Goal: Information Seeking & Learning: Learn about a topic

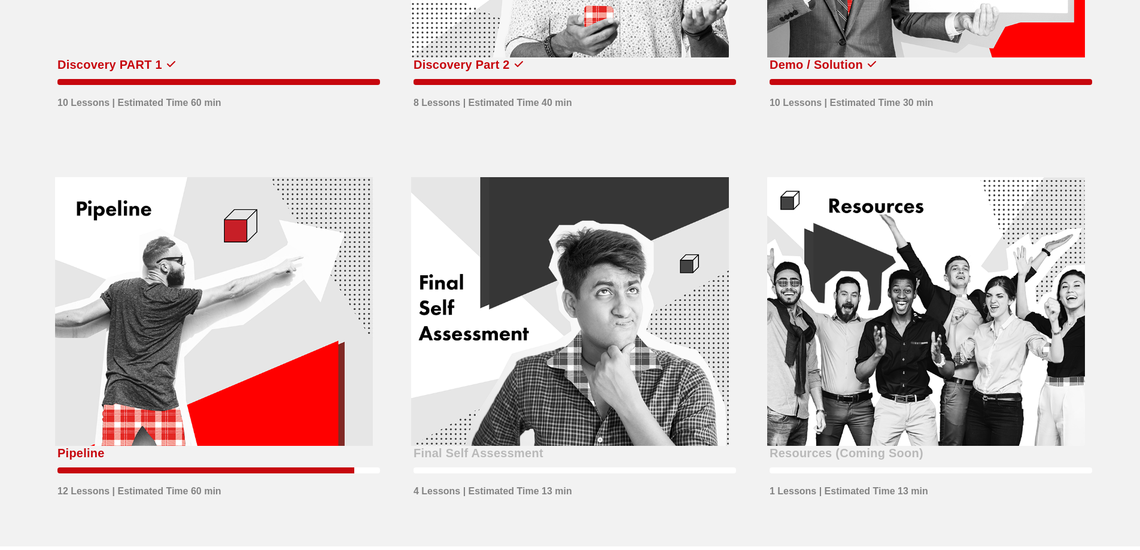
scroll to position [718, 0]
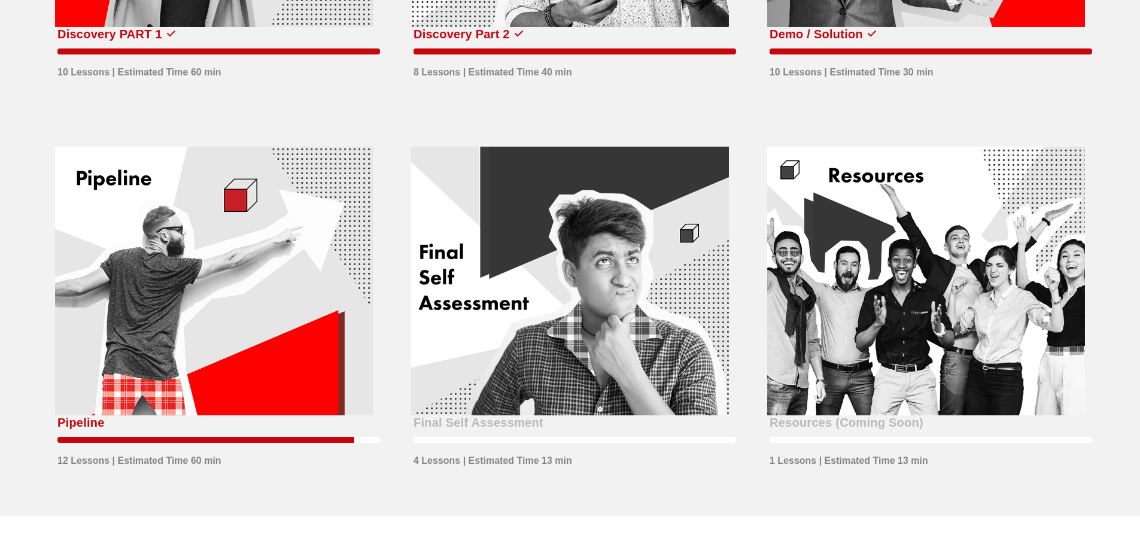
click at [500, 319] on div at bounding box center [570, 281] width 318 height 269
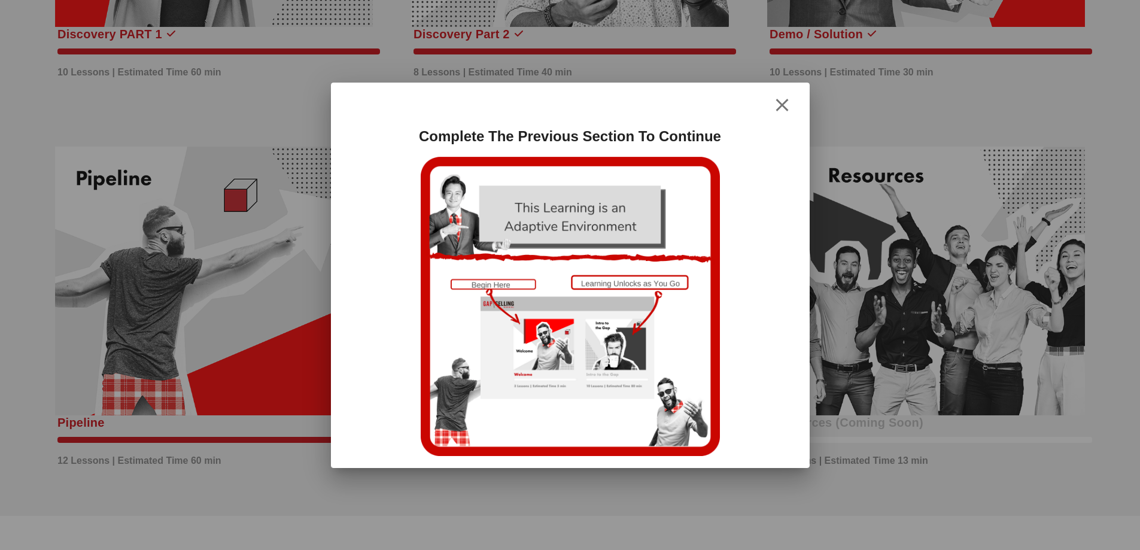
click at [794, 102] on div at bounding box center [570, 106] width 455 height 22
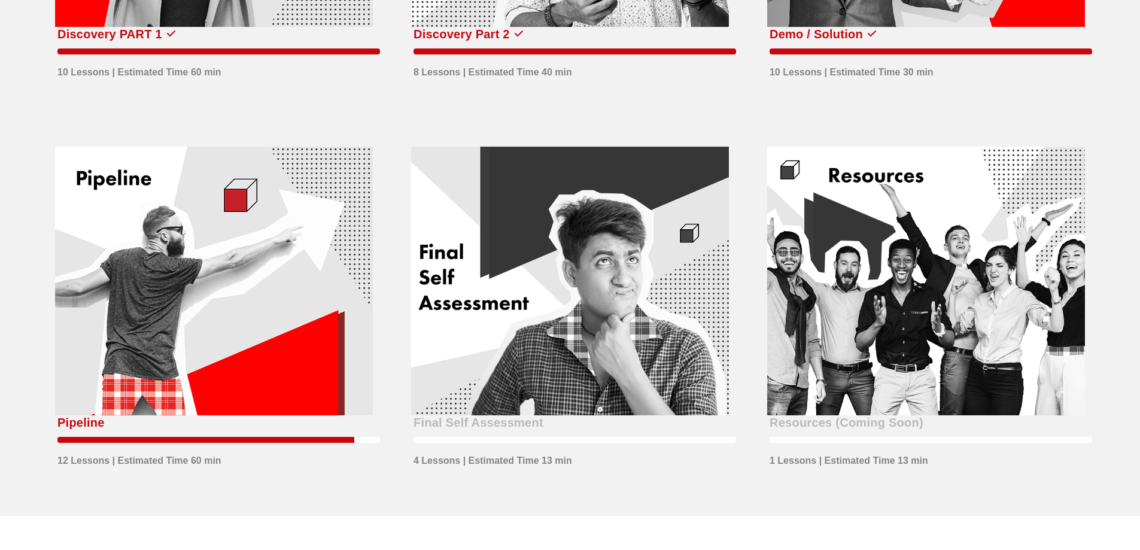
click at [294, 313] on div at bounding box center [214, 281] width 318 height 269
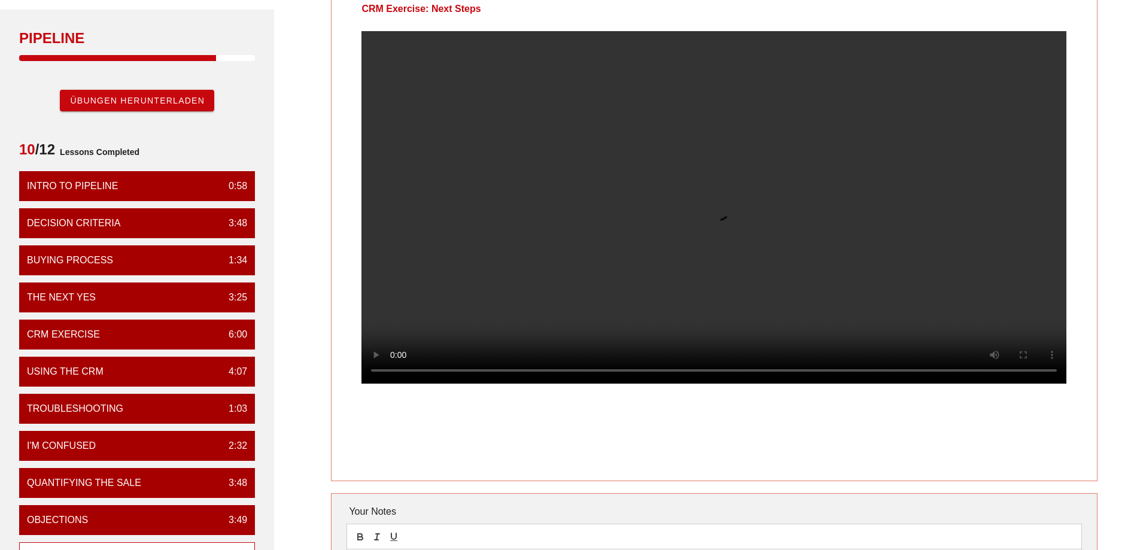
scroll to position [65, 0]
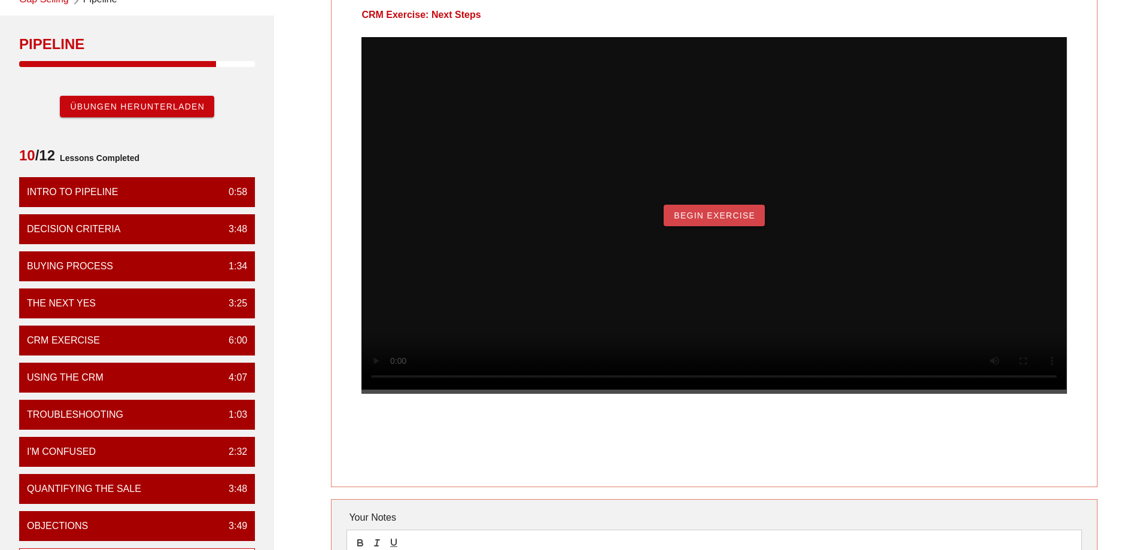
click at [684, 220] on span "Begin Exercise" at bounding box center [714, 216] width 82 height 10
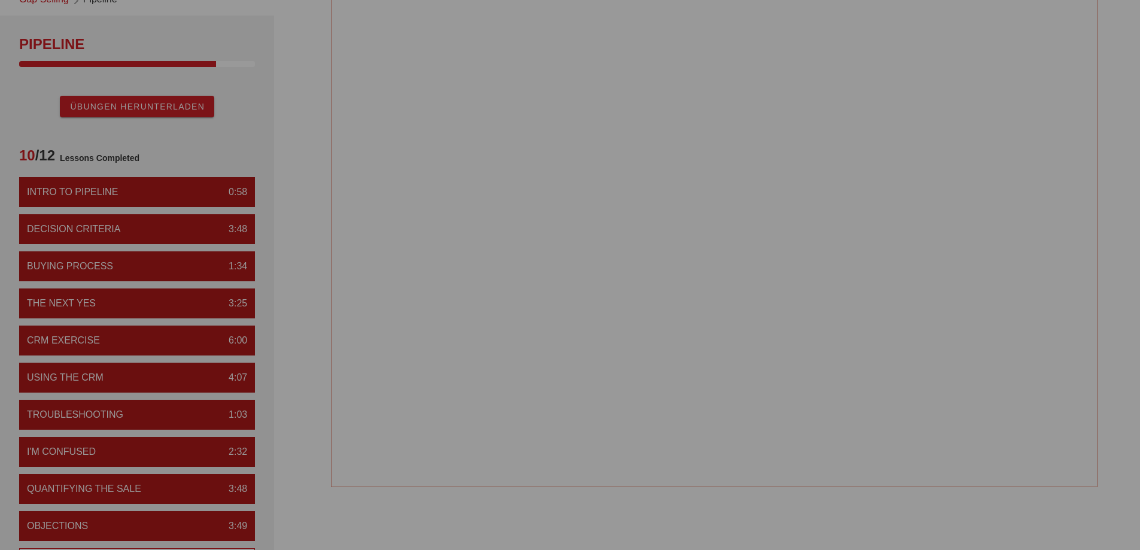
scroll to position [0, 0]
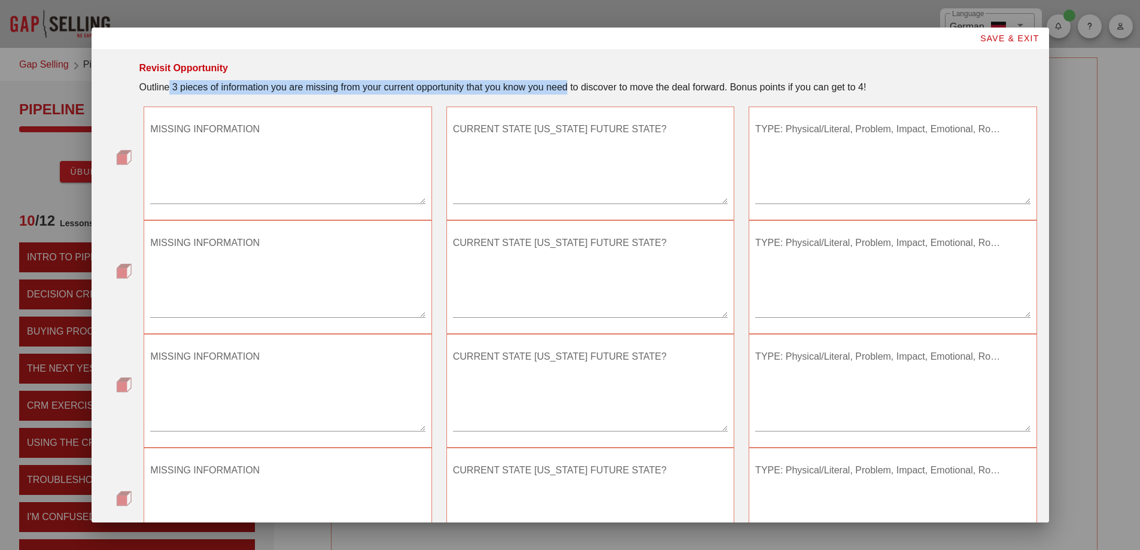
drag, startPoint x: 168, startPoint y: 83, endPoint x: 567, endPoint y: 92, distance: 399.4
click at [567, 92] on div "Outline 3 pieces of information you are missing from your current opportunity t…" at bounding box center [588, 87] width 898 height 14
click at [384, 89] on div "Outline 3 pieces of information you are missing from your current opportunity t…" at bounding box center [588, 87] width 898 height 14
drag, startPoint x: 274, startPoint y: 90, endPoint x: 419, endPoint y: 86, distance: 144.9
click at [415, 86] on div "Outline 3 pieces of information you are missing from your current opportunity t…" at bounding box center [588, 87] width 898 height 14
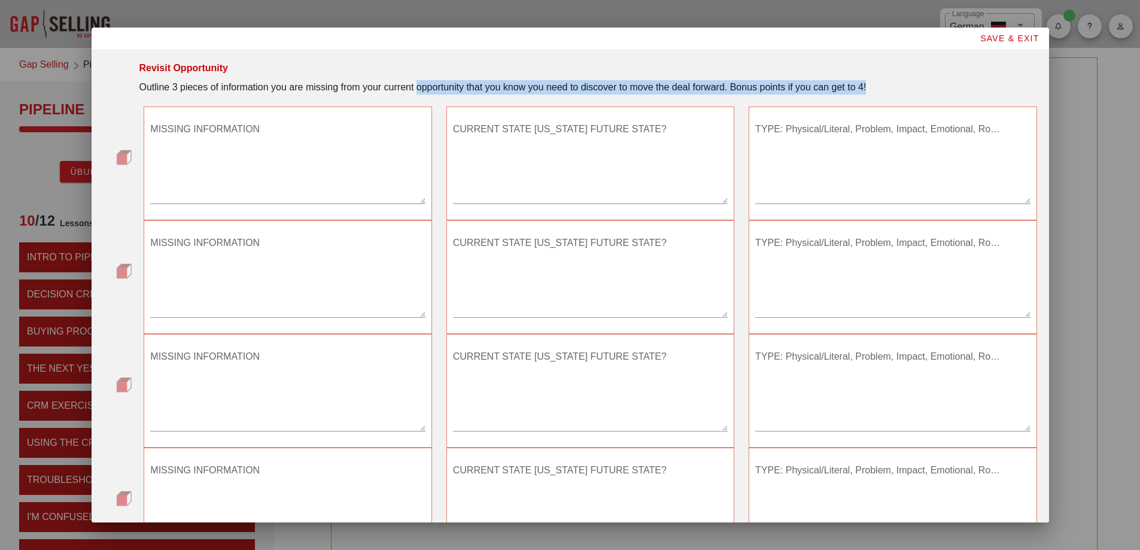
drag, startPoint x: 419, startPoint y: 86, endPoint x: 881, endPoint y: 91, distance: 461.6
click at [881, 91] on div "Outline 3 pieces of information you are missing from your current opportunity t…" at bounding box center [588, 87] width 898 height 14
click at [873, 89] on div "Outline 3 pieces of information you are missing from your current opportunity t…" at bounding box center [588, 87] width 898 height 14
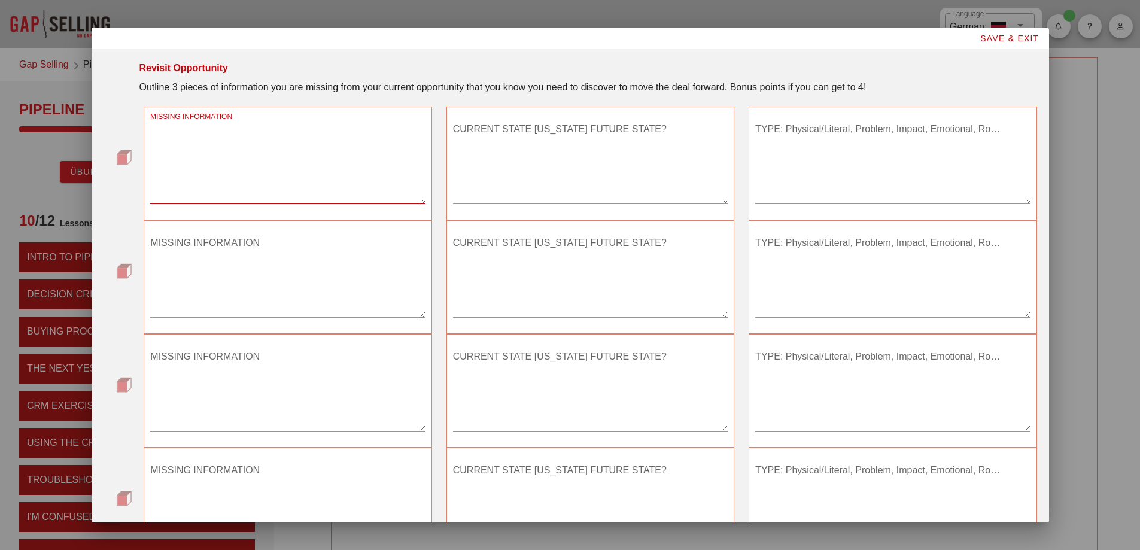
click at [282, 191] on textarea "MISSING INFORMATION" at bounding box center [287, 162] width 275 height 84
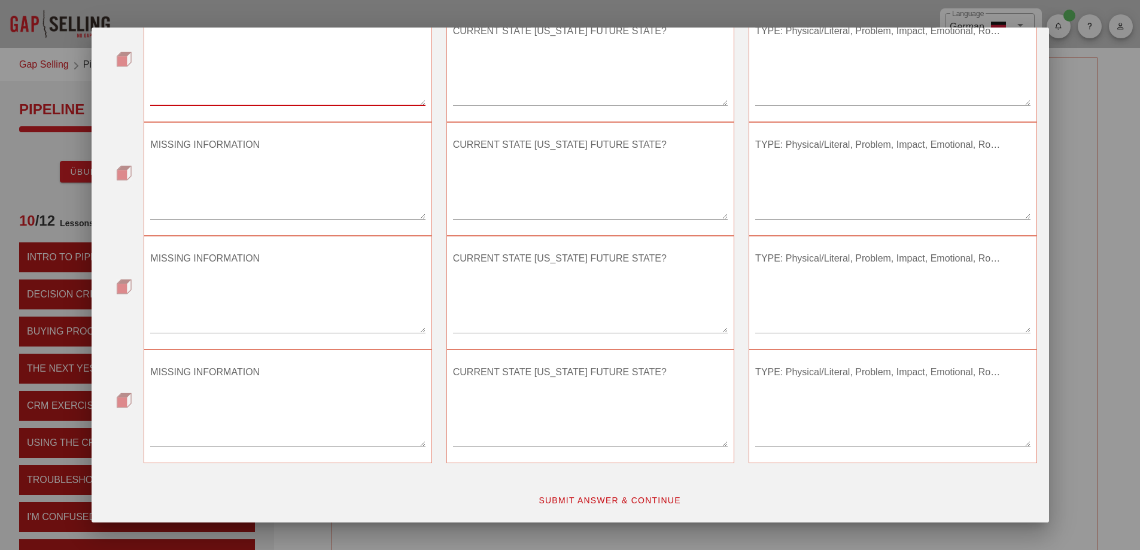
scroll to position [99, 0]
click at [280, 409] on textarea "MISSING INFORMATION" at bounding box center [287, 404] width 275 height 84
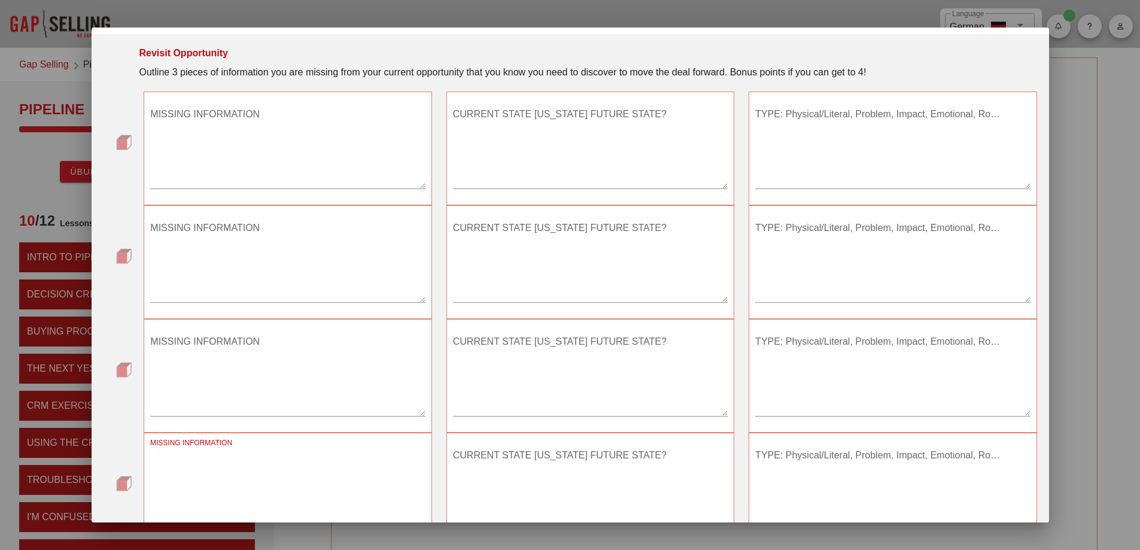
scroll to position [0, 0]
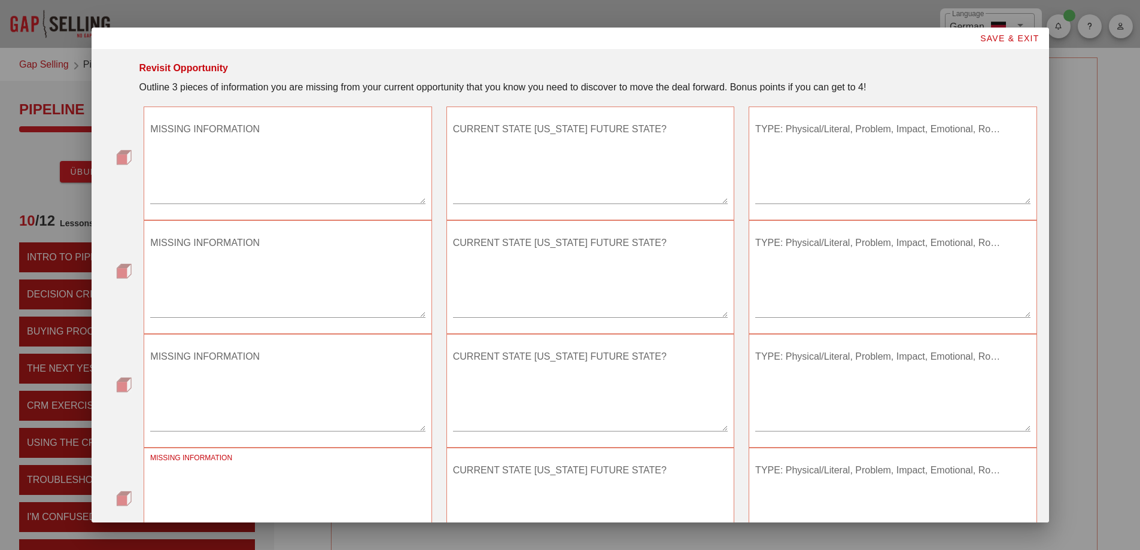
click at [233, 150] on textarea "MISSING INFORMATION" at bounding box center [287, 162] width 275 height 84
click at [231, 130] on textarea "MISSING INFORMATION" at bounding box center [287, 162] width 275 height 84
click at [254, 156] on textarea "MISSING INFORMATION" at bounding box center [287, 162] width 275 height 84
click at [199, 168] on textarea "MISSING INFORMATION" at bounding box center [287, 162] width 275 height 84
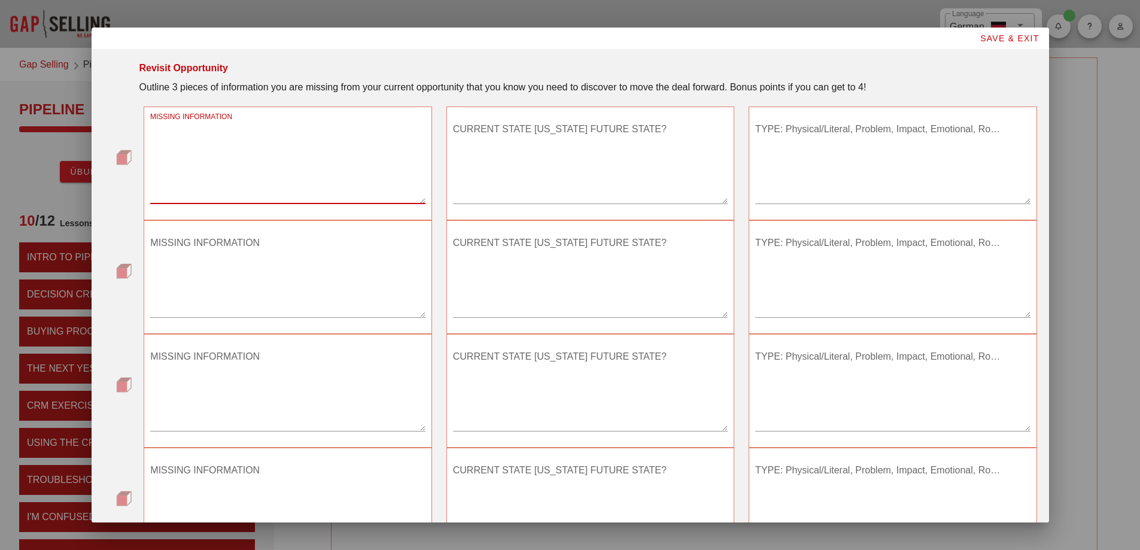
click at [230, 157] on textarea "MISSING INFORMATION" at bounding box center [287, 162] width 275 height 84
click at [201, 165] on textarea "MISSING INFORMATION" at bounding box center [287, 162] width 275 height 84
type textarea "R"
type textarea "T"
type textarea "U"
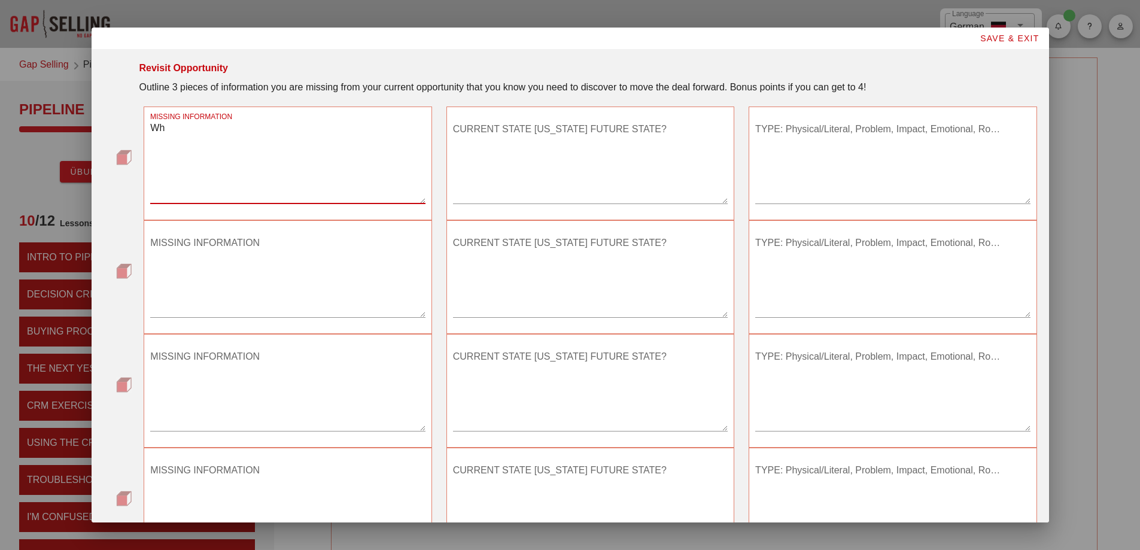
type textarea "W"
click at [408, 156] on textarea "MISSING INFORMATION" at bounding box center [287, 162] width 275 height 84
type textarea "W"
type textarea "Why did we lost the connection and they stopped responding?"
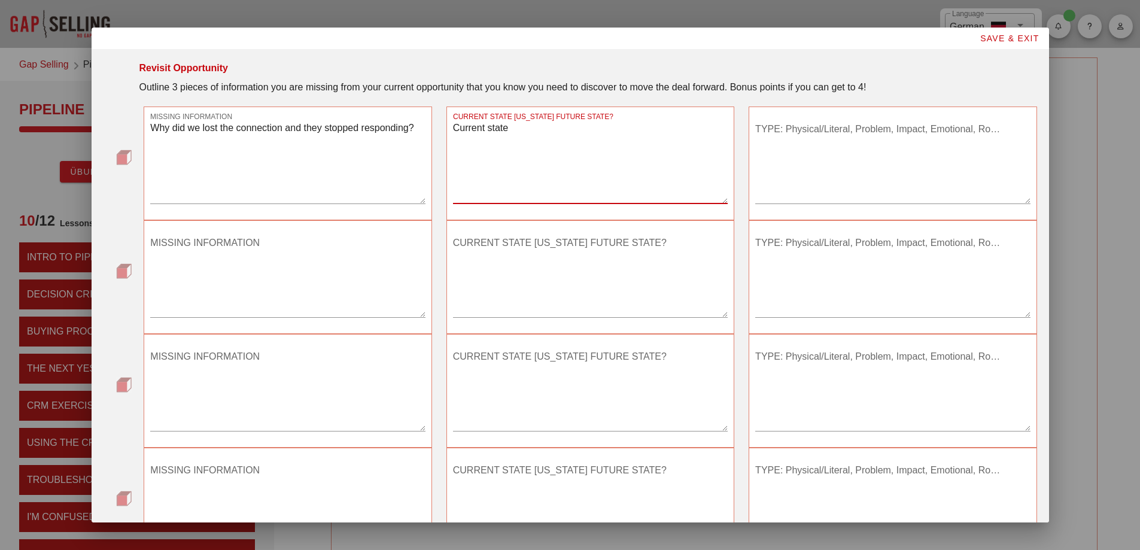
type textarea "Current state"
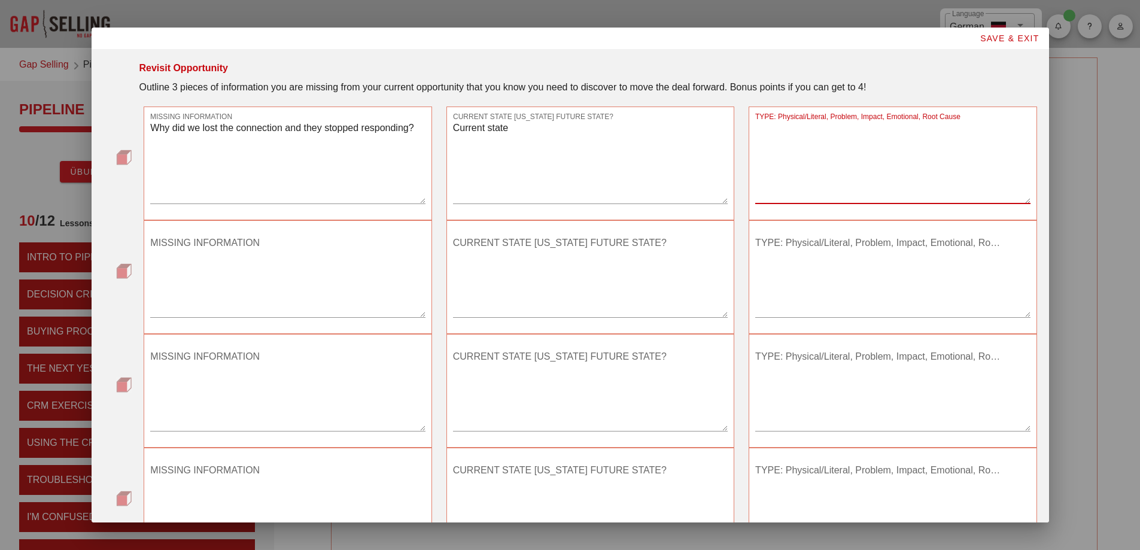
type textarea "P"
type textarea "Emotional"
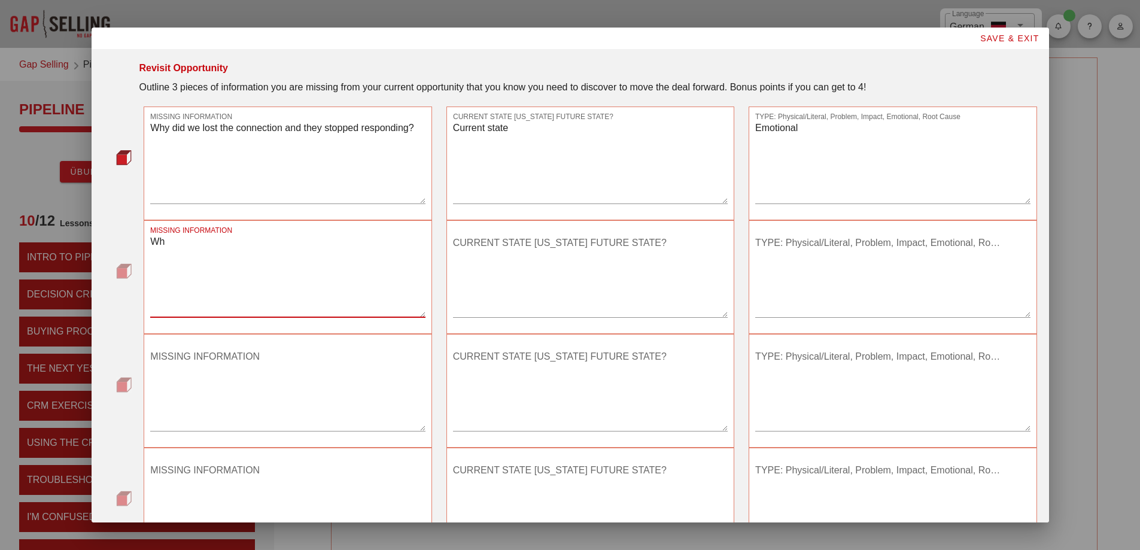
type textarea "W"
click at [232, 290] on textarea "MISSING INFORMATION" at bounding box center [287, 275] width 275 height 84
click at [220, 257] on textarea "MISSING INFORMATION" at bounding box center [287, 275] width 275 height 84
type textarea "What is there new TAM?"
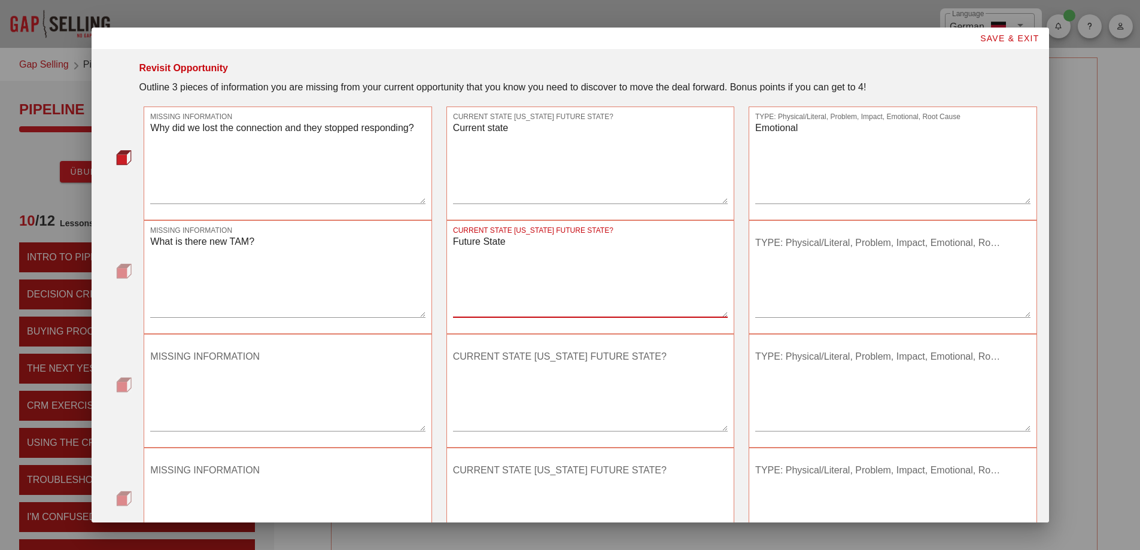
type textarea "Future State"
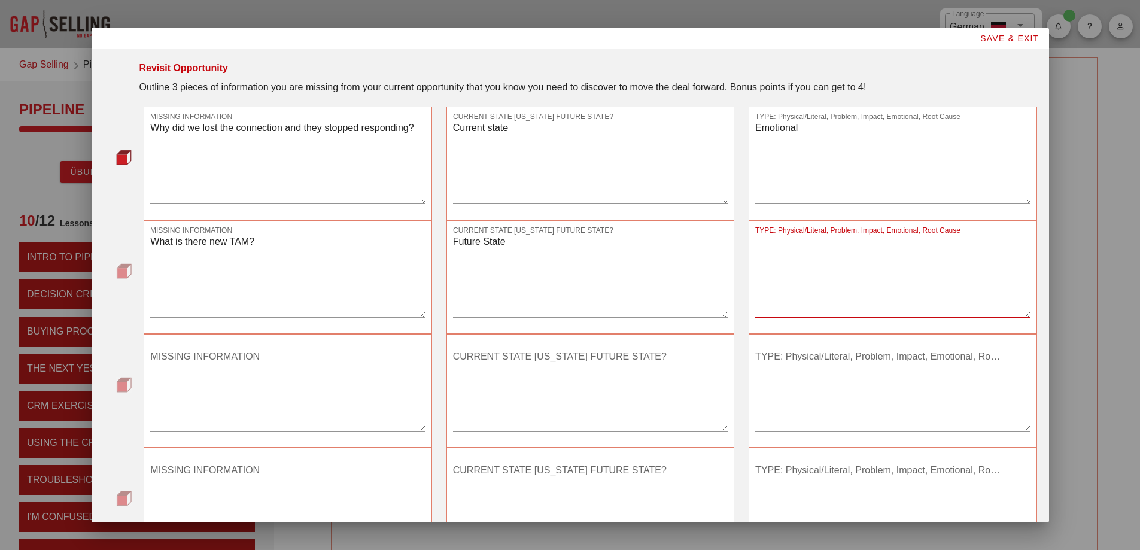
click at [803, 257] on textarea "TYPE: Physical/Literal, Problem, Impact, Emotional, Root Cause" at bounding box center [892, 275] width 275 height 84
type textarea "Root Cause"
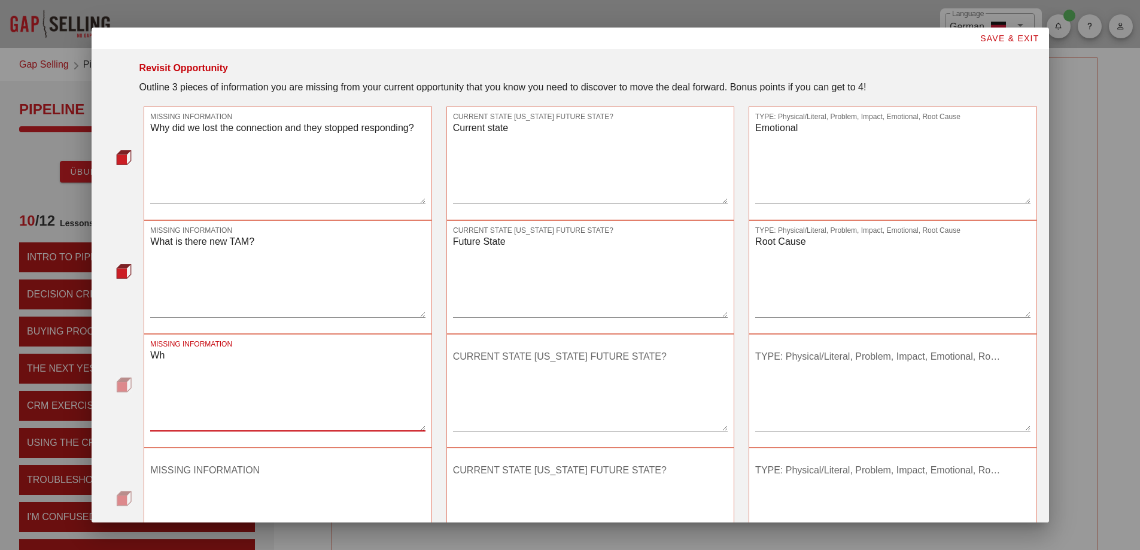
type textarea "W"
type textarea "C"
type textarea "What is the current CAC?"
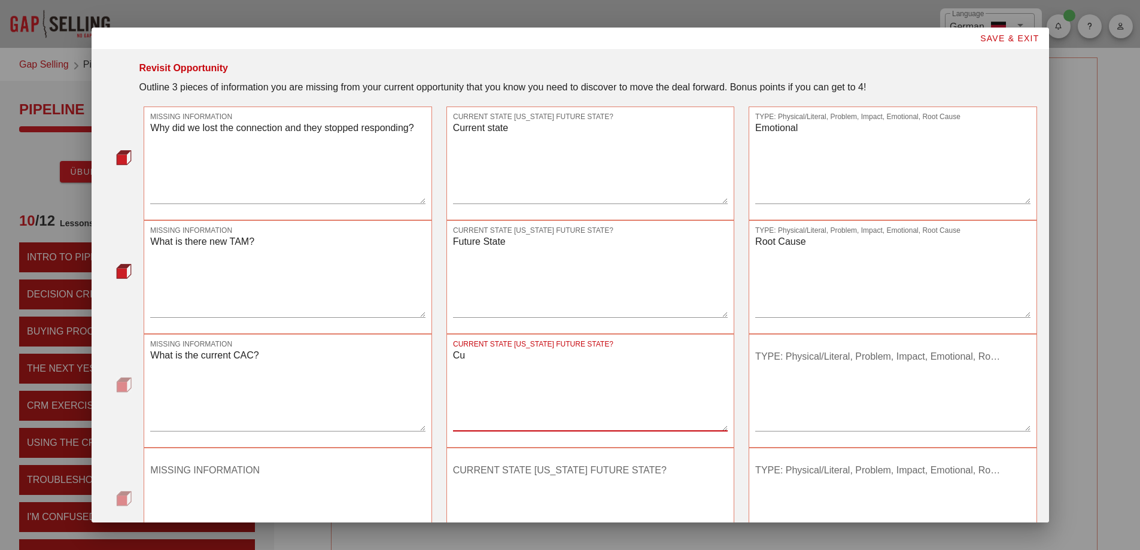
type textarea "C"
type textarea "G"
type textarea "Current"
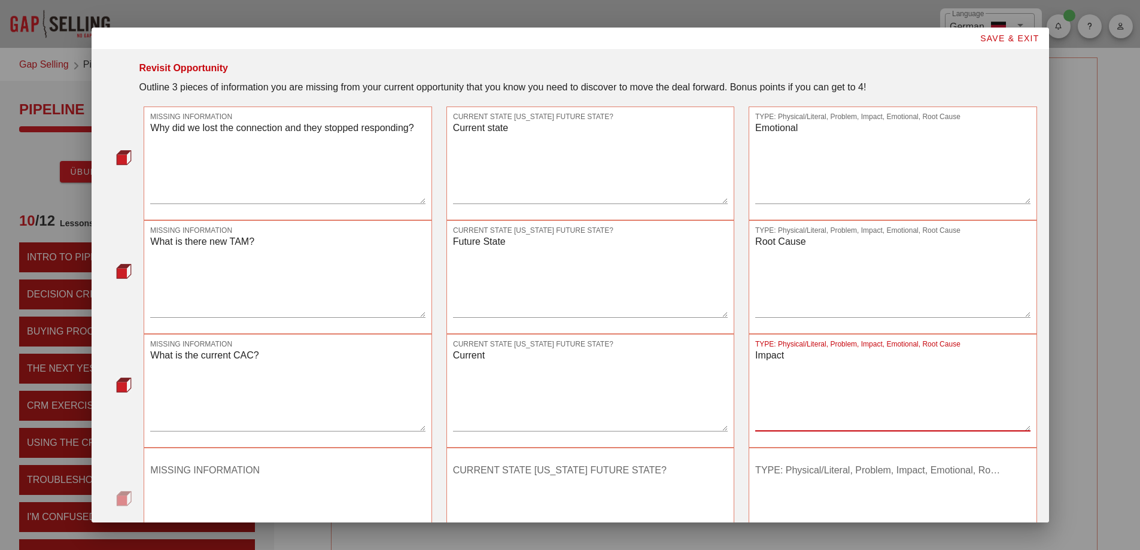
type textarea "Impact"
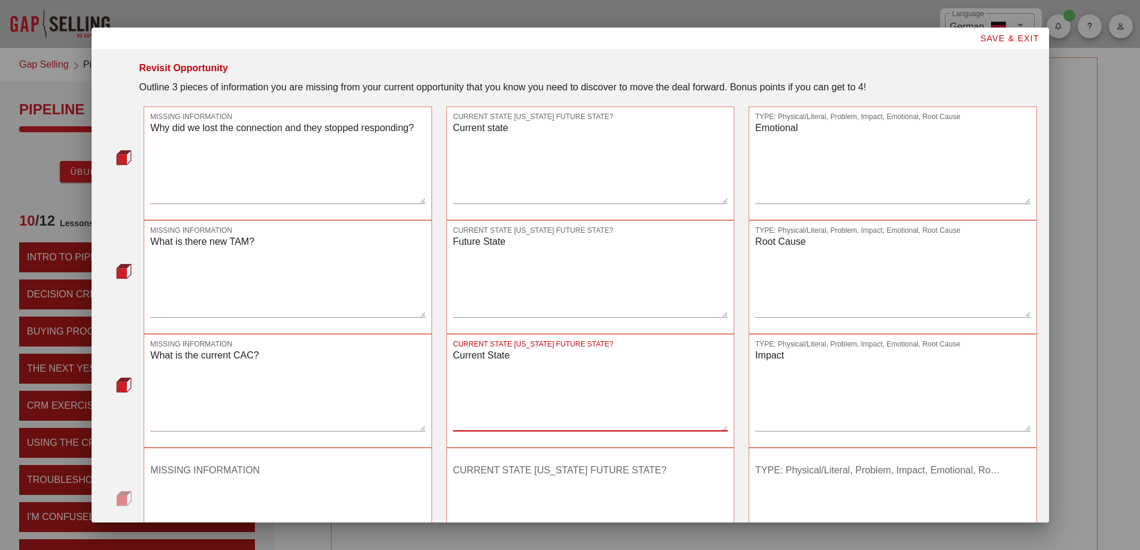
type textarea "Current State"
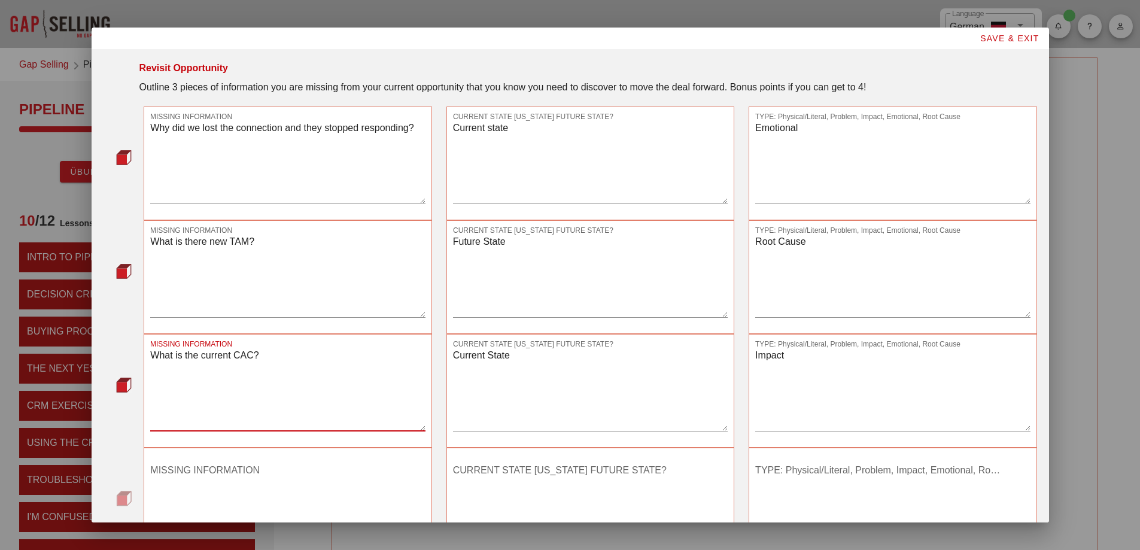
click at [273, 360] on textarea "What is the current CAC?" at bounding box center [287, 389] width 275 height 84
click at [168, 349] on textarea "What is the current CAC?" at bounding box center [287, 389] width 275 height 84
click at [220, 365] on textarea "What is the current CAC?" at bounding box center [287, 389] width 275 height 84
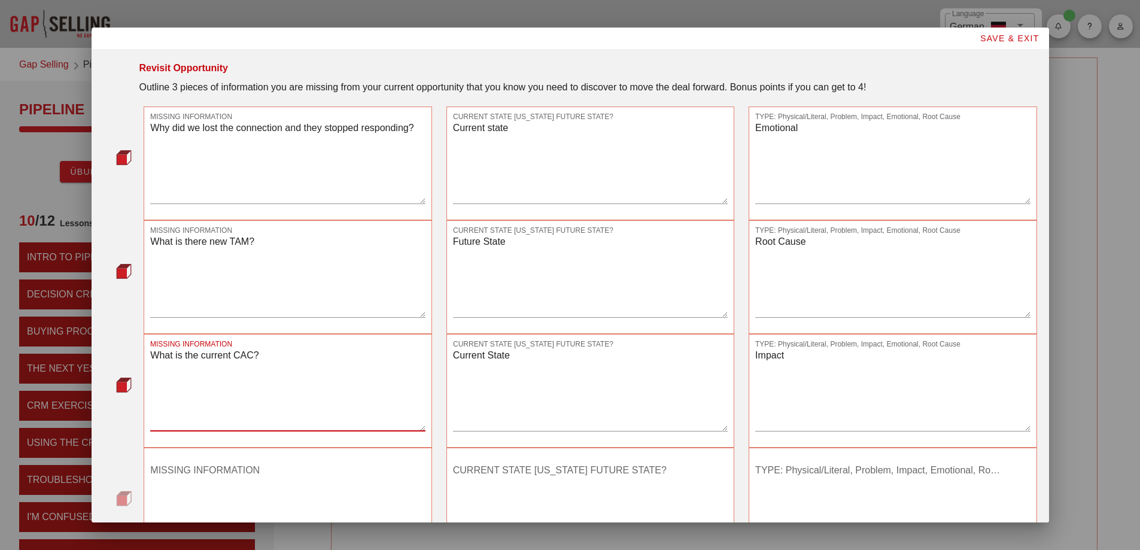
click at [276, 361] on textarea "What is the current CAC?" at bounding box center [287, 389] width 275 height 84
click at [471, 378] on textarea "Current State" at bounding box center [590, 389] width 275 height 84
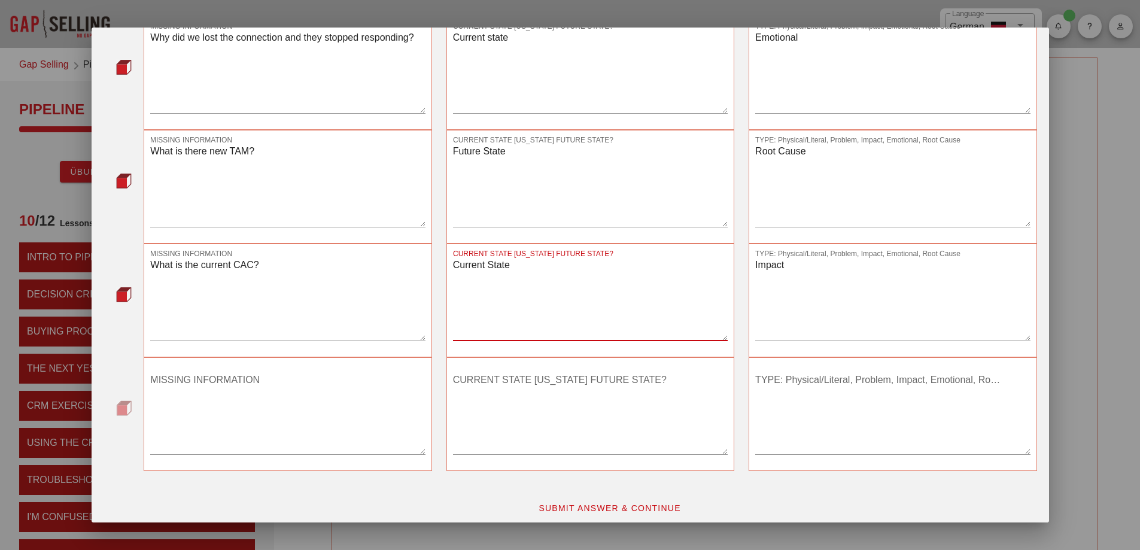
scroll to position [99, 0]
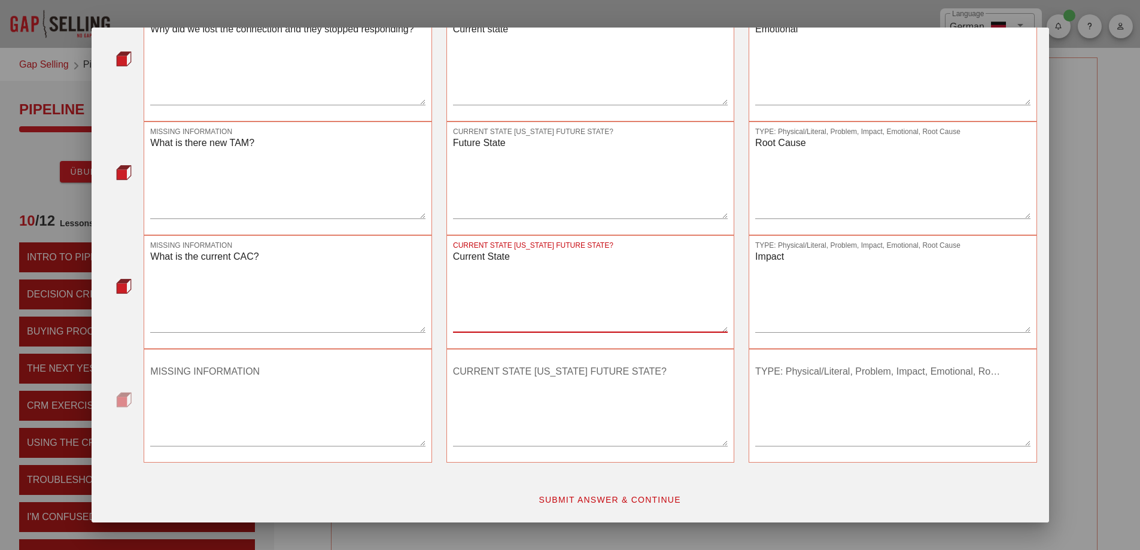
click at [287, 269] on textarea "What is the current CAC?" at bounding box center [287, 290] width 275 height 84
type textarea "What is the current CAC?"
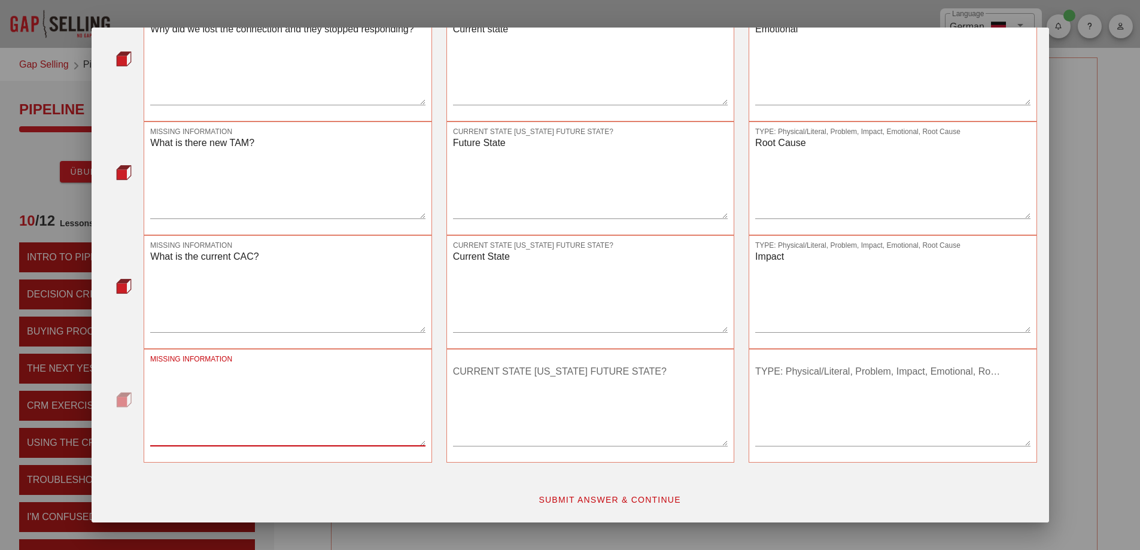
click at [323, 390] on textarea "MISSING INFORMATION" at bounding box center [287, 404] width 275 height 84
type textarea "W"
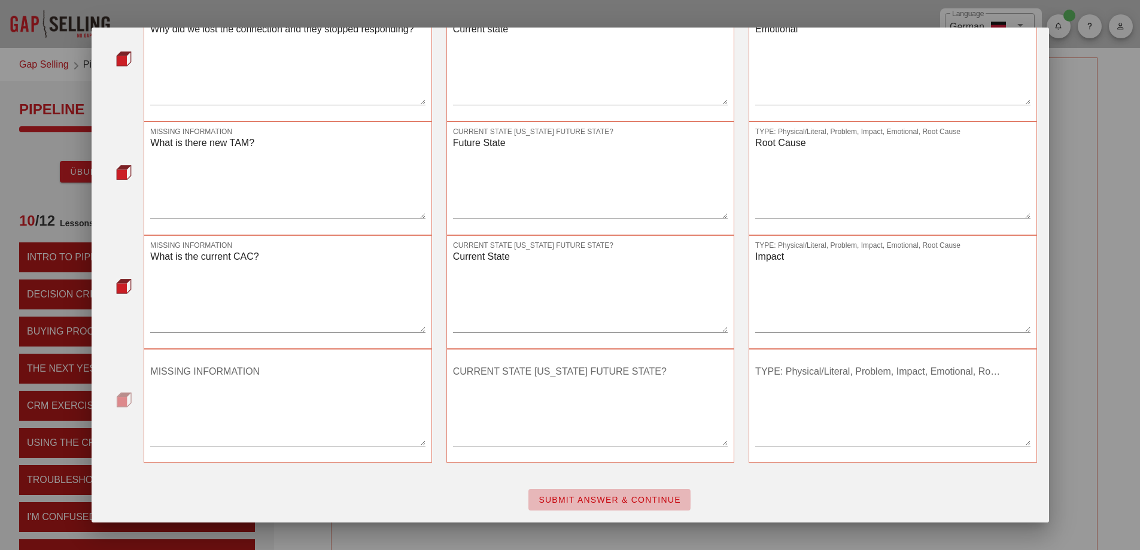
click at [564, 500] on span "SUBMIT ANSWER & CONTINUE" at bounding box center [609, 500] width 143 height 10
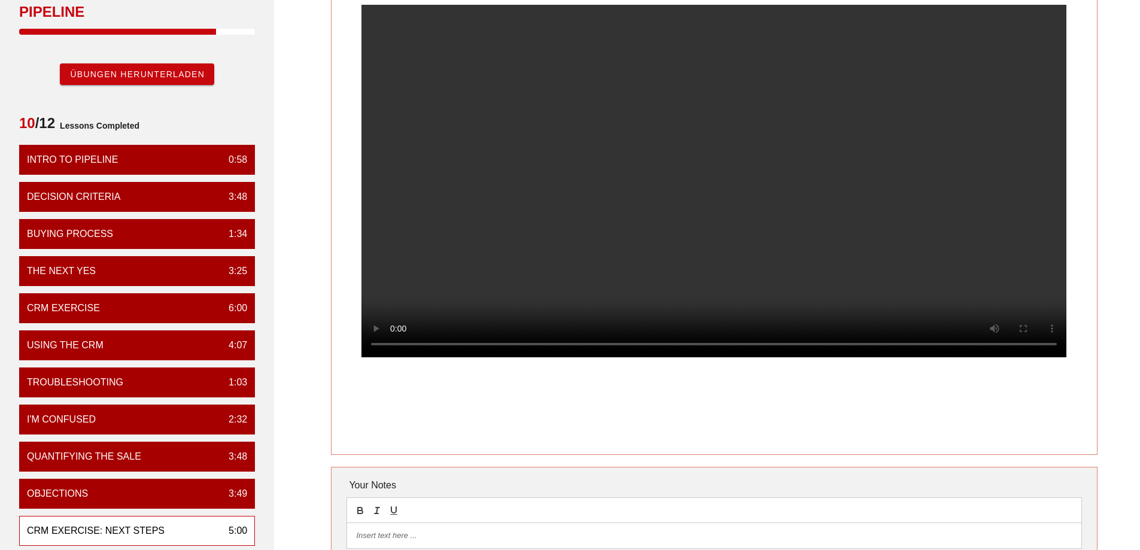
scroll to position [60, 0]
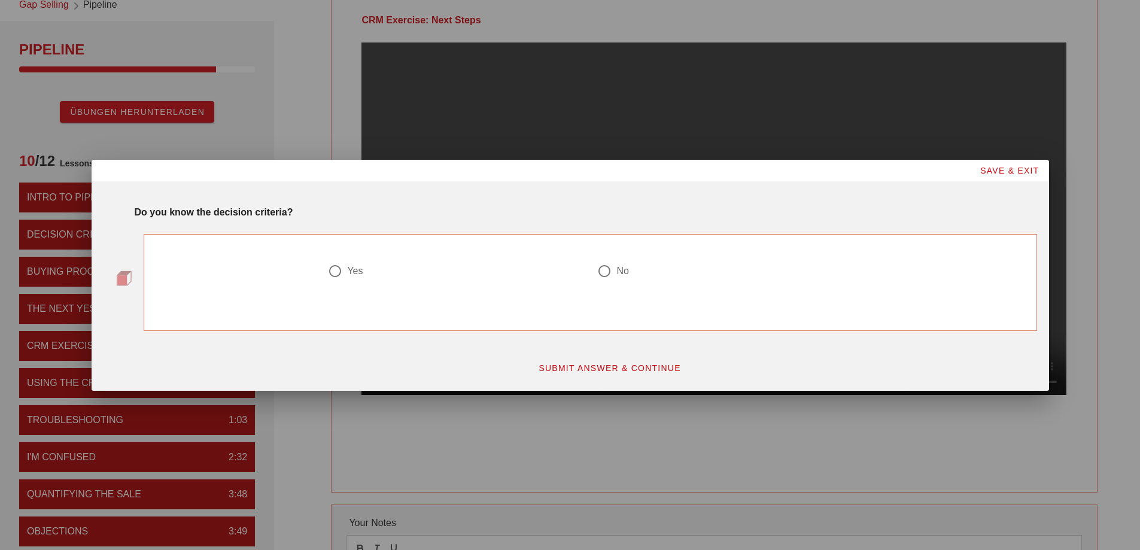
click at [341, 275] on div at bounding box center [335, 271] width 20 height 20
radio input "true"
click at [576, 365] on span "SUBMIT ANSWER & CONTINUE" at bounding box center [609, 368] width 143 height 10
click at [355, 274] on div "Yes" at bounding box center [355, 271] width 16 height 12
radio input "true"
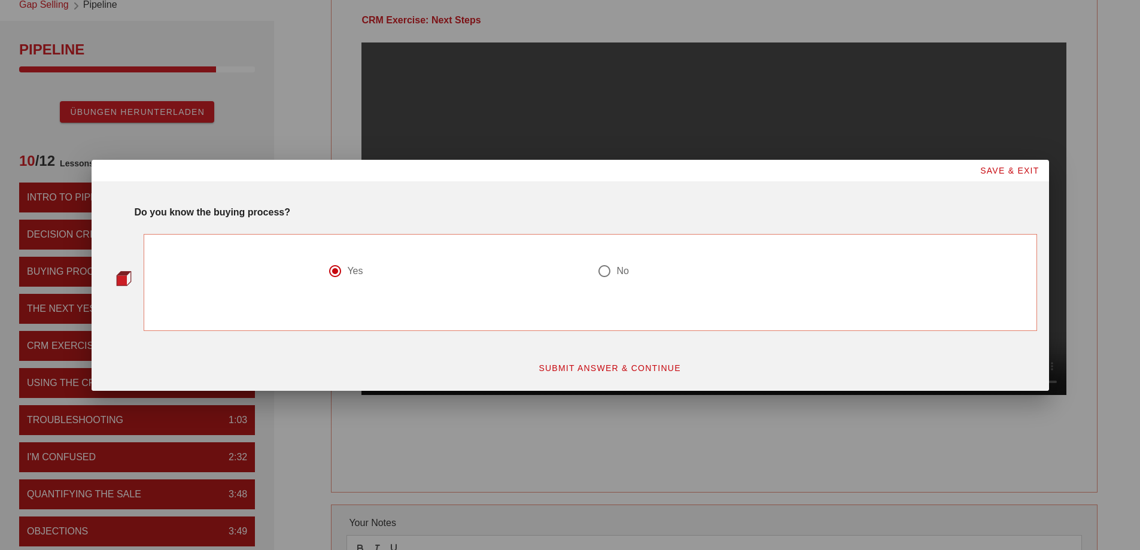
click at [563, 370] on span "SUBMIT ANSWER & CONTINUE" at bounding box center [609, 368] width 143 height 10
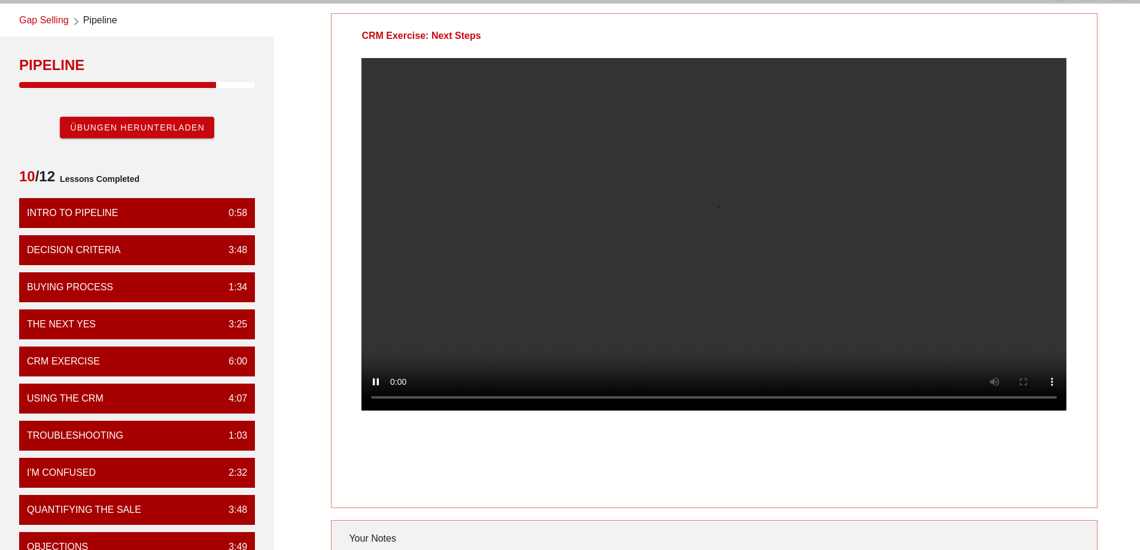
scroll to position [0, 0]
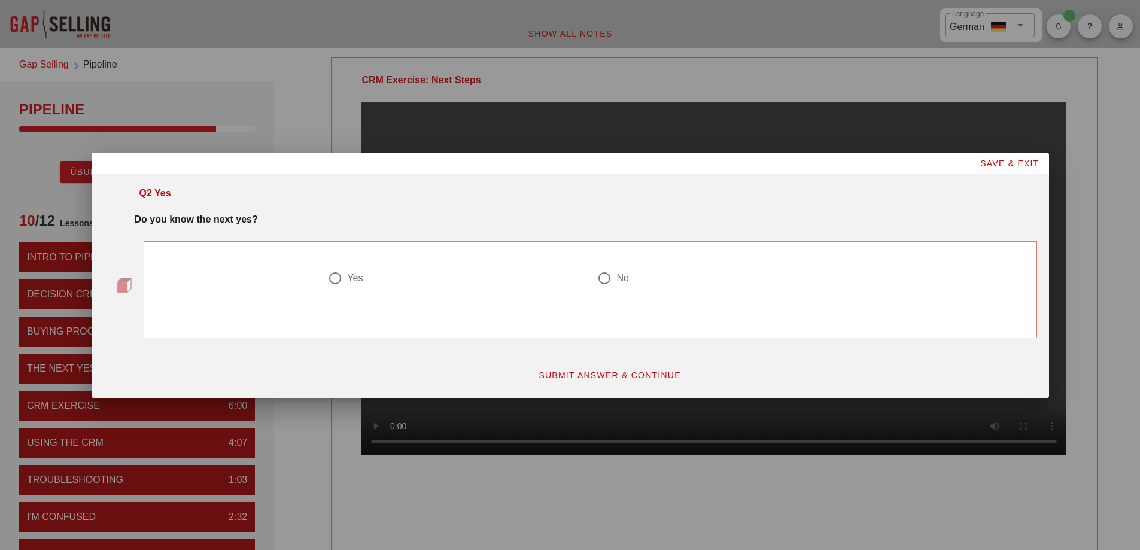
click at [347, 277] on div "Yes" at bounding box center [355, 278] width 16 height 12
radio input "true"
click at [627, 374] on span "SUBMIT ANSWER & CONTINUE" at bounding box center [609, 376] width 143 height 10
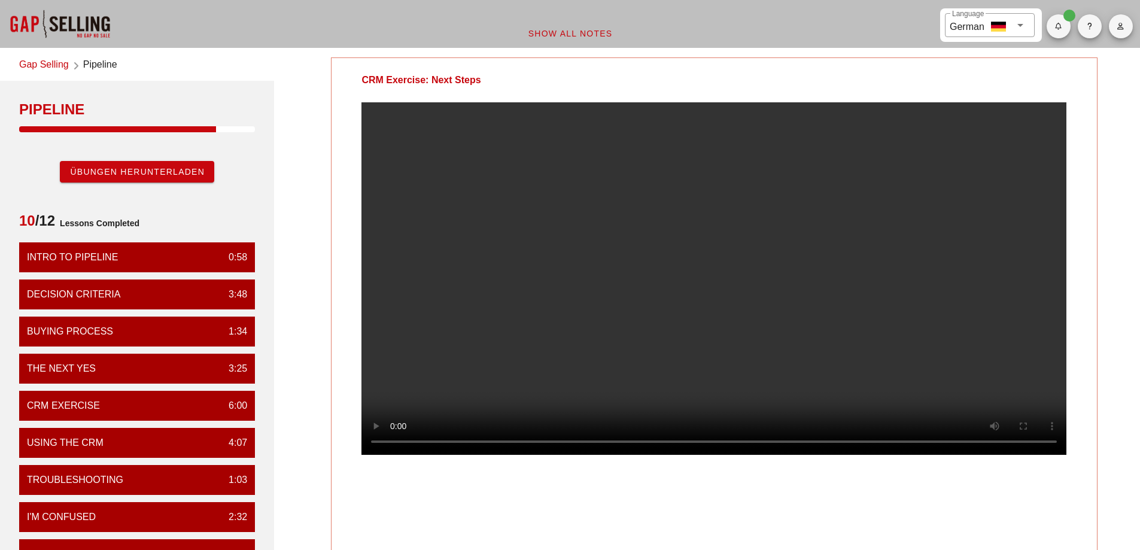
click at [326, 183] on div "CRM Exercise: Next Steps Your Notes Save Note Show All Notes" at bounding box center [714, 393] width 866 height 686
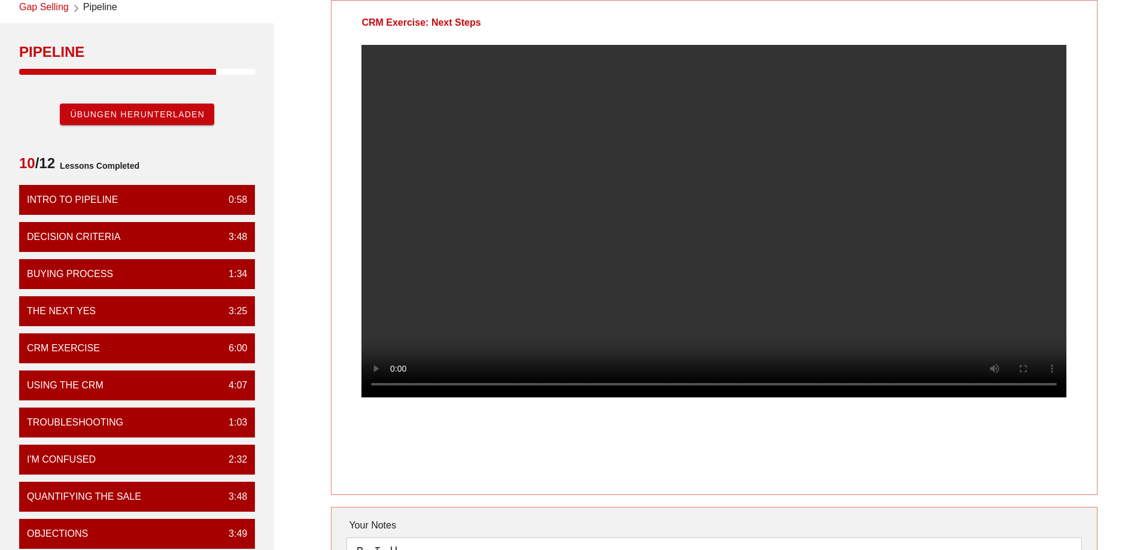
scroll to position [60, 0]
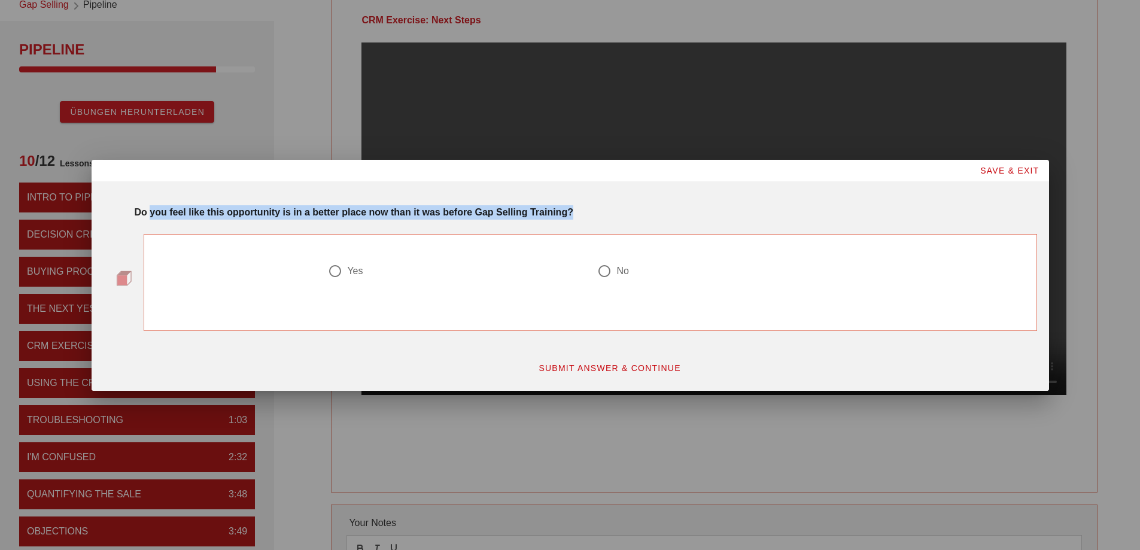
drag, startPoint x: 153, startPoint y: 215, endPoint x: 586, endPoint y: 218, distance: 432.8
click at [586, 218] on div "Do you feel like this opportunity is in a better place now than it was before G…" at bounding box center [586, 212] width 903 height 14
click at [524, 217] on div "Do you feel like this opportunity is in a better place now than it was before G…" at bounding box center [586, 212] width 903 height 14
click at [338, 269] on div at bounding box center [335, 271] width 20 height 20
radio input "true"
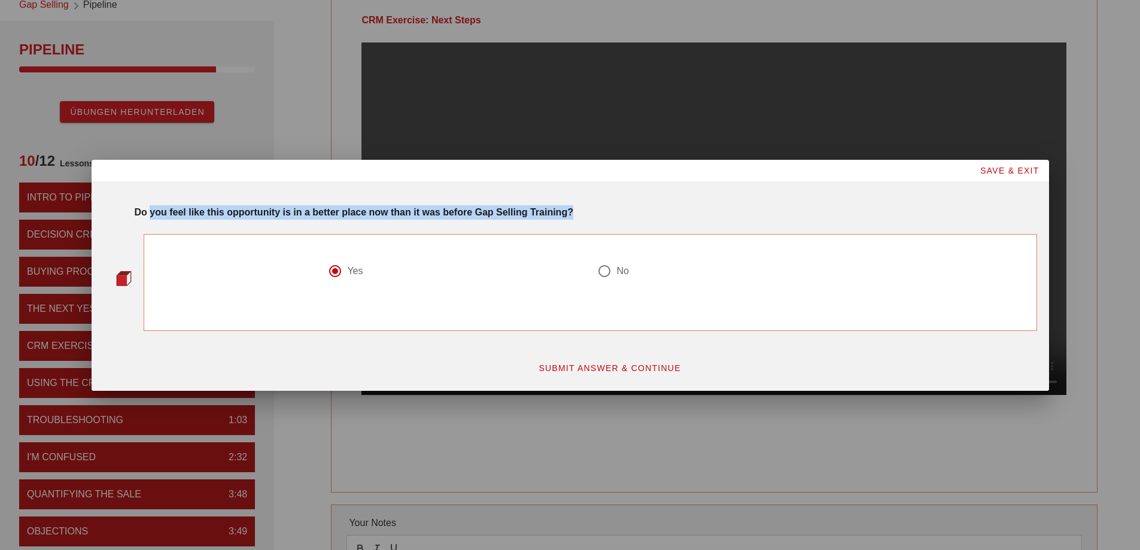
click at [597, 366] on span "SUBMIT ANSWER & CONTINUE" at bounding box center [609, 368] width 143 height 10
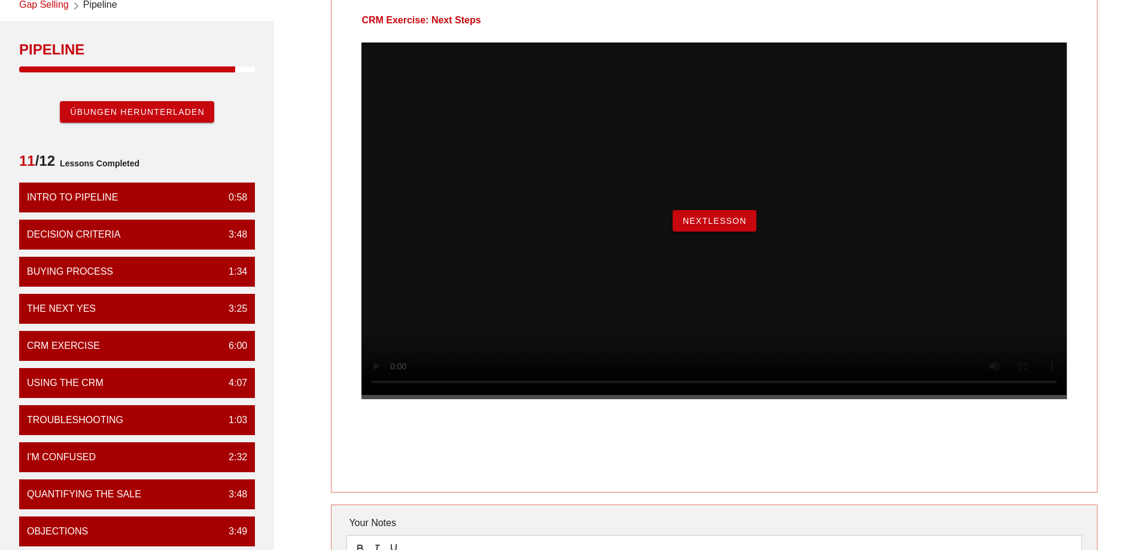
click at [732, 226] on span "NextLesson" at bounding box center [714, 221] width 65 height 10
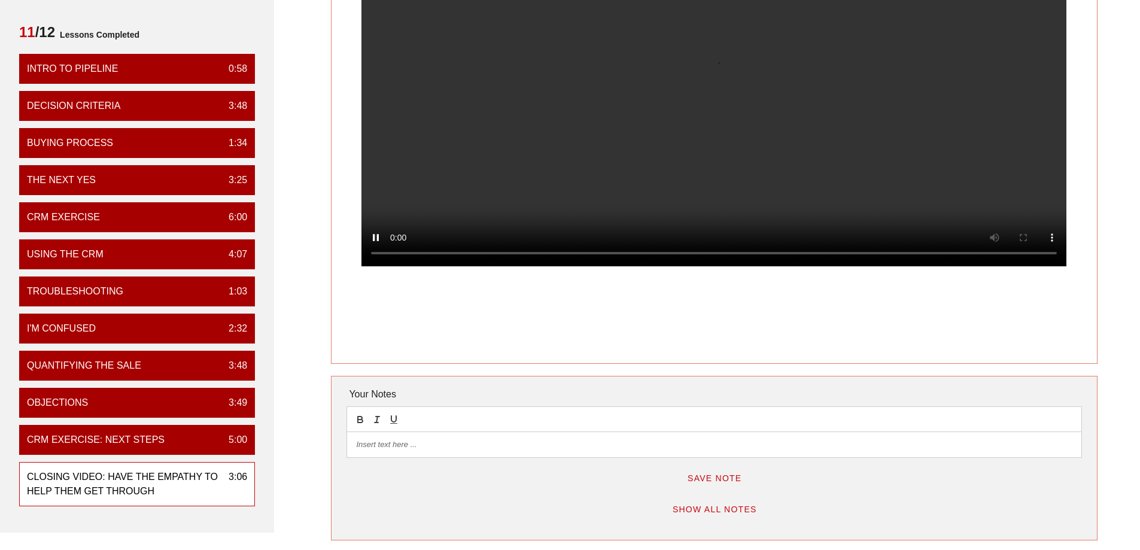
scroll to position [180, 0]
